Goal: Find contact information: Find contact information

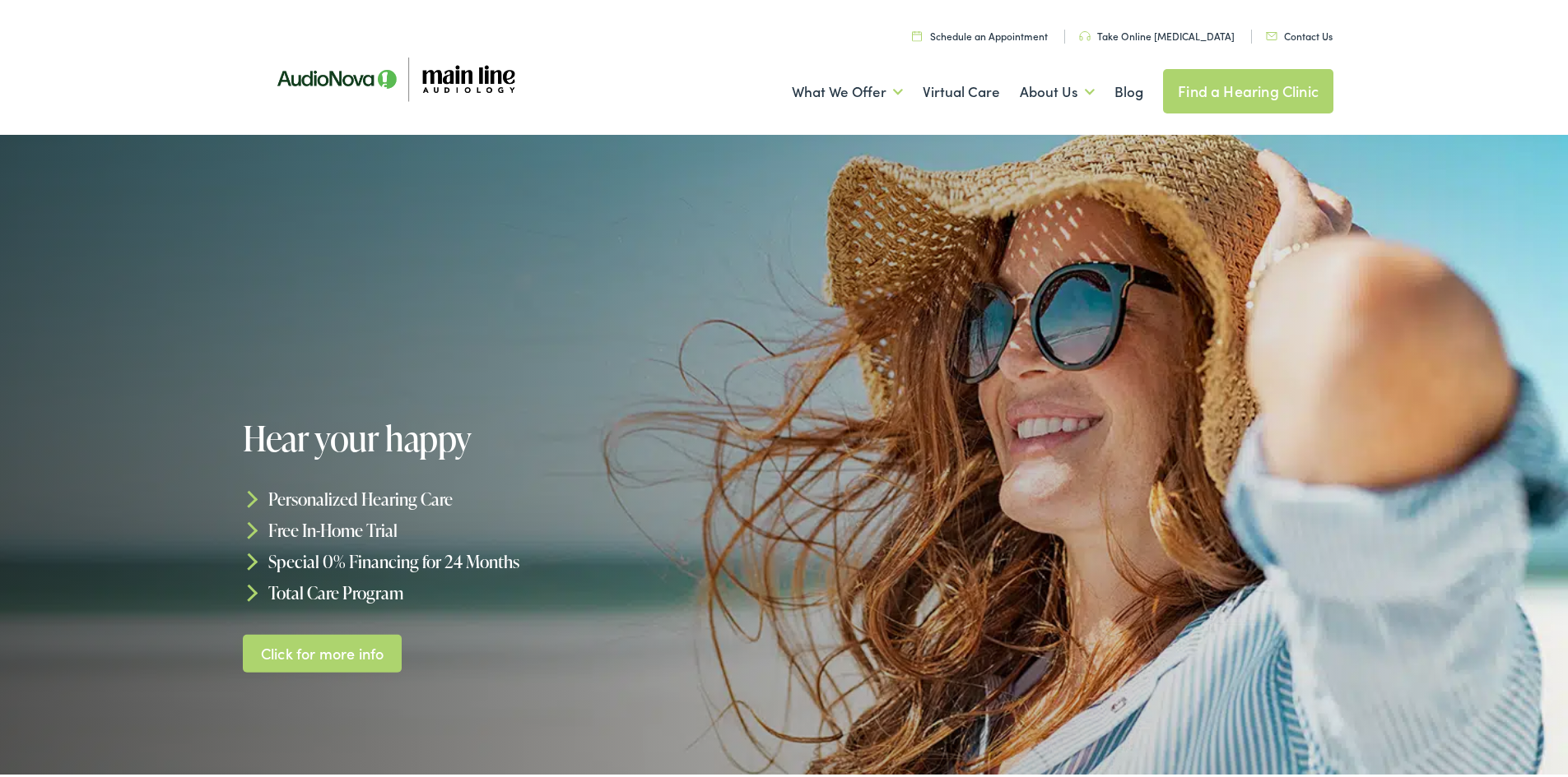
click at [1293, 31] on link "Contact Us" at bounding box center [1299, 32] width 67 height 14
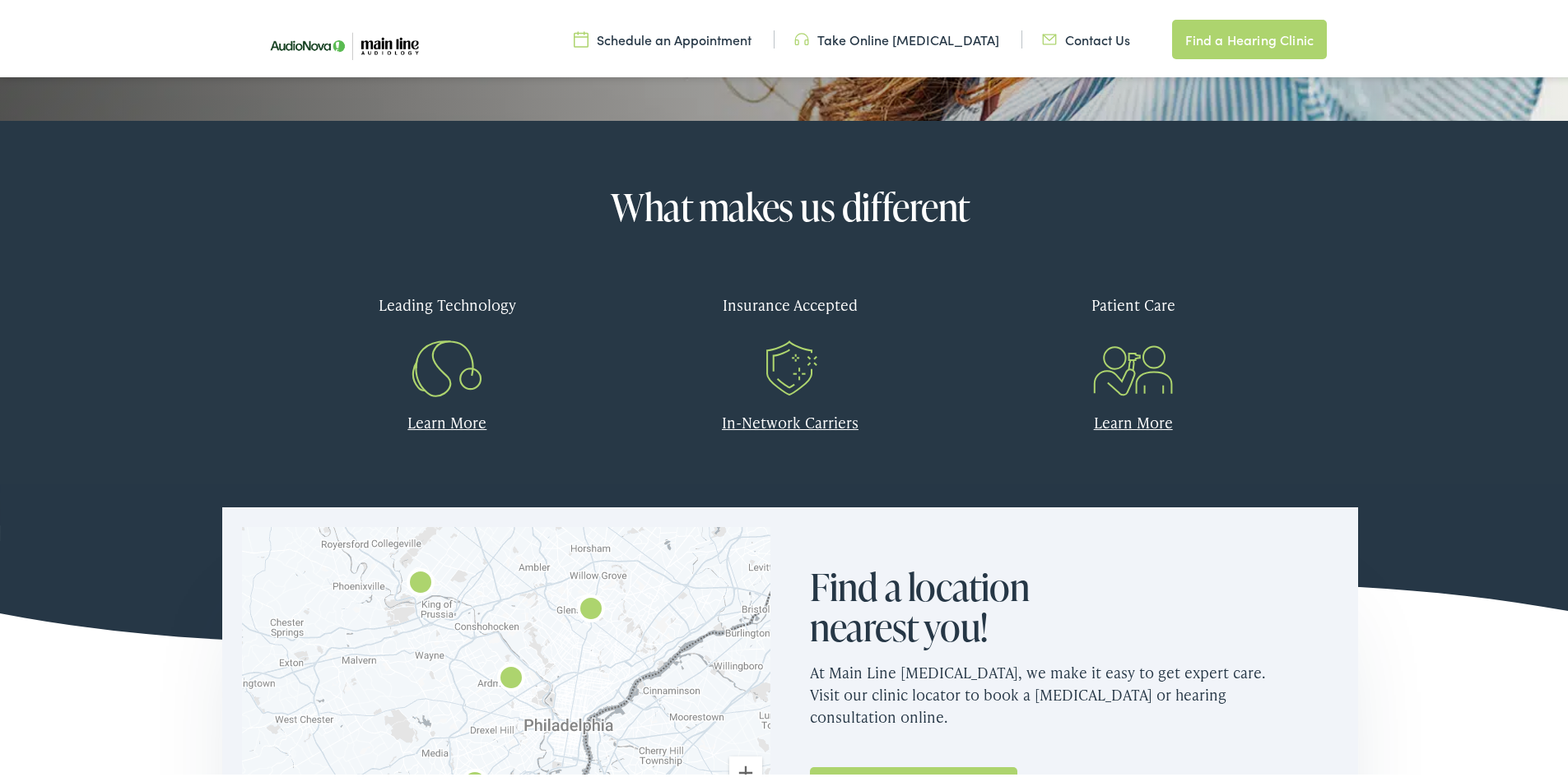
scroll to position [658, 0]
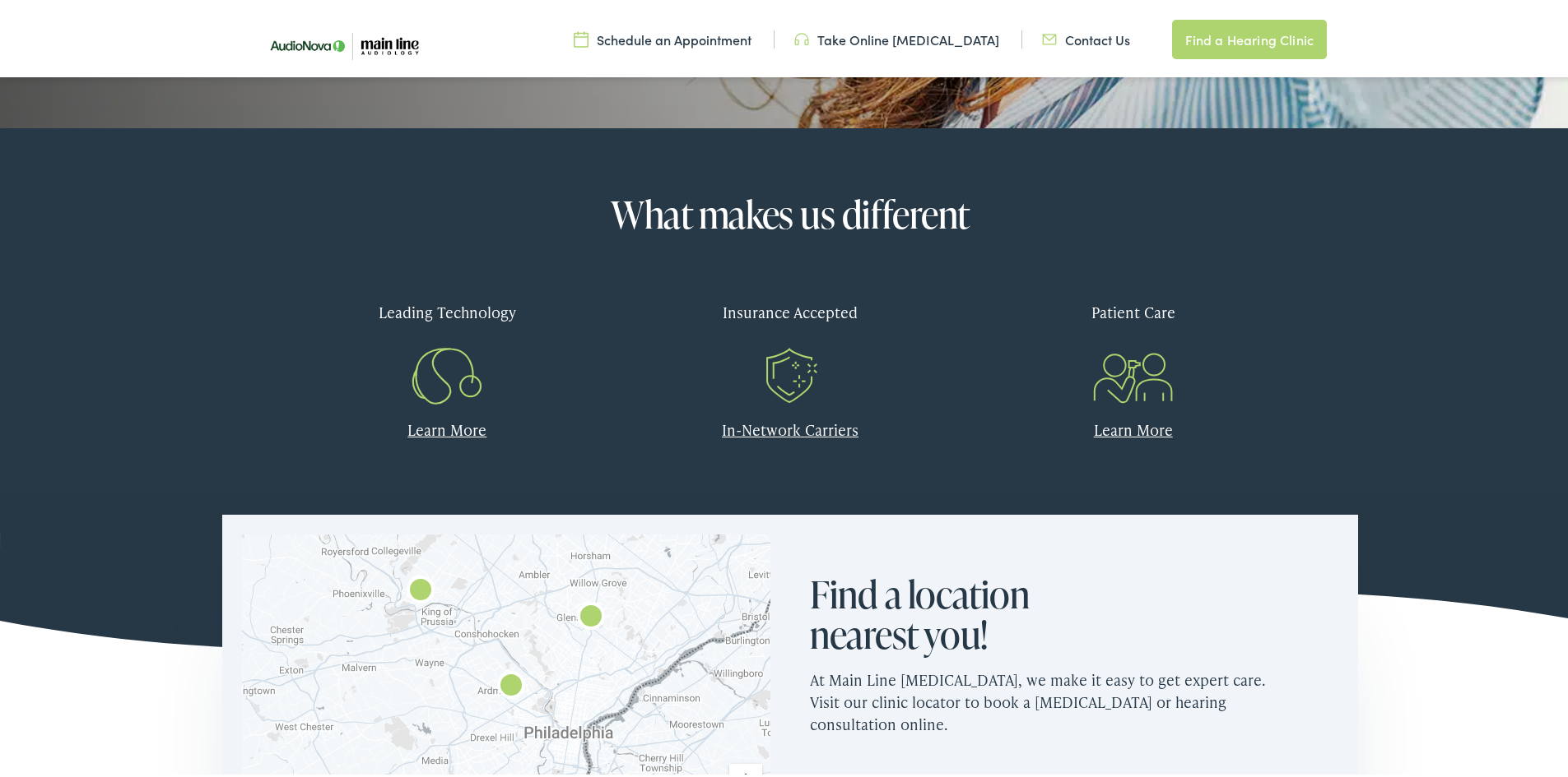
click at [435, 421] on link "Learn More" at bounding box center [447, 426] width 79 height 21
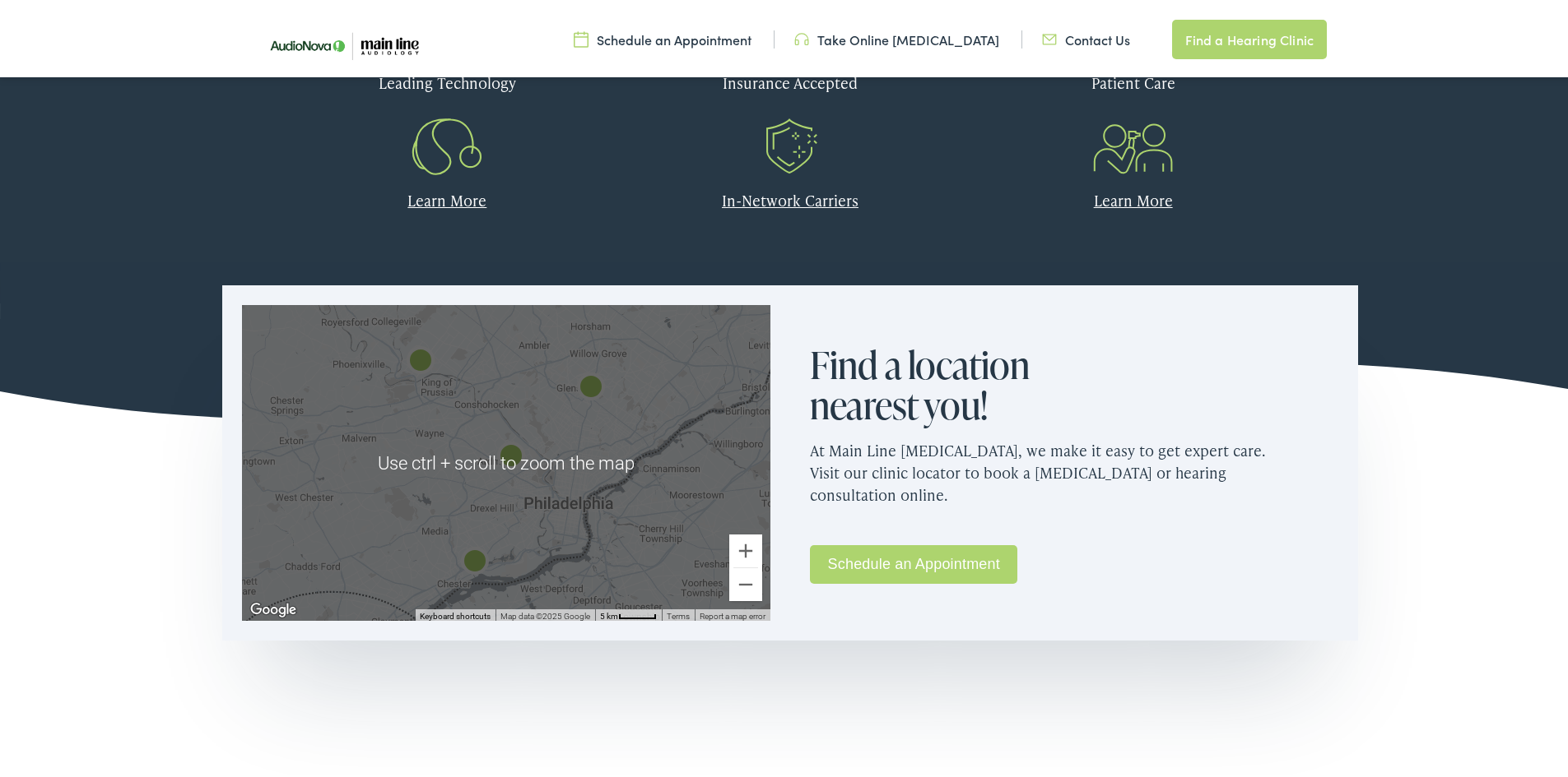
scroll to position [905, 0]
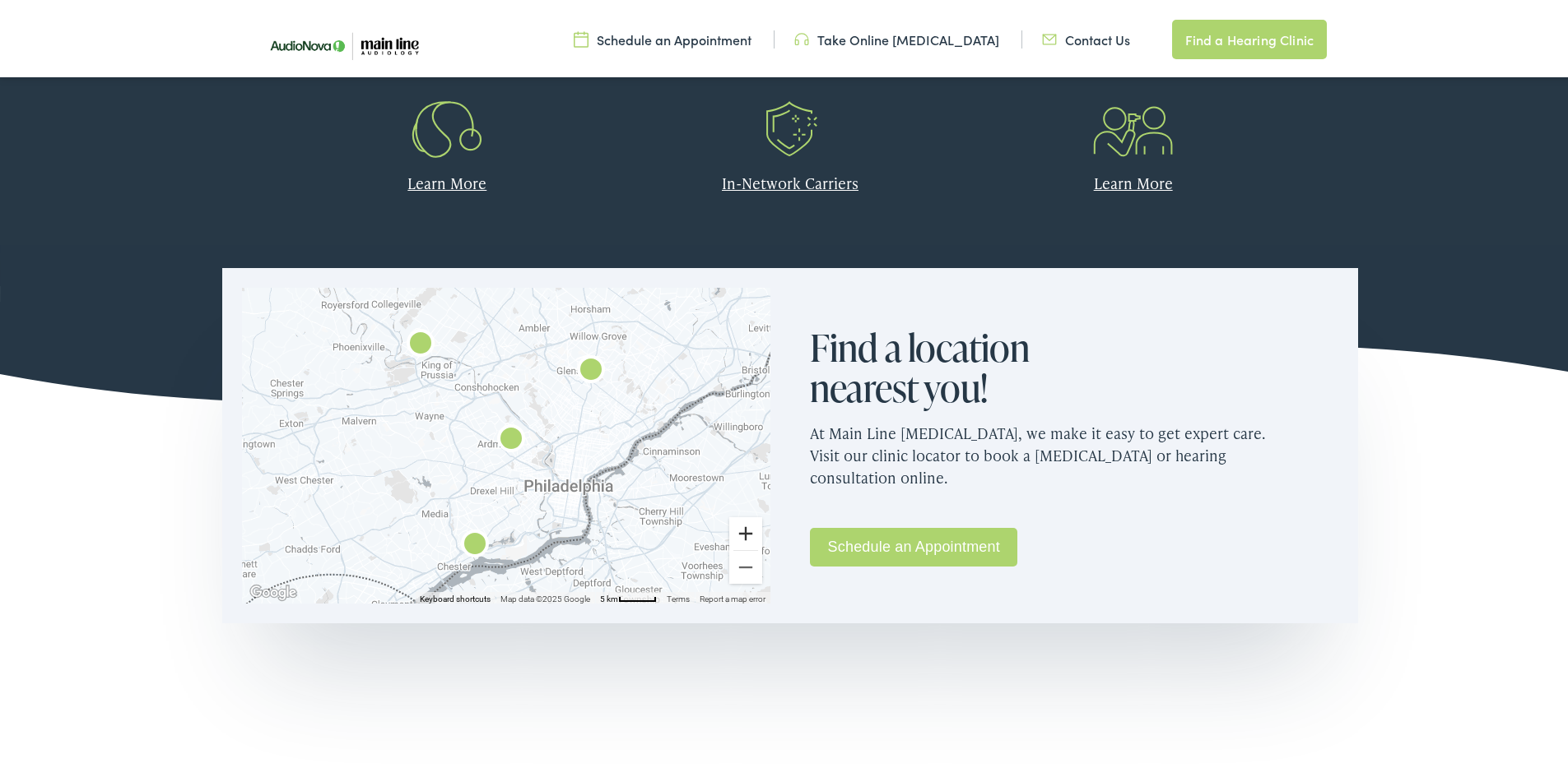
click at [740, 531] on button "Zoom in" at bounding box center [745, 531] width 33 height 33
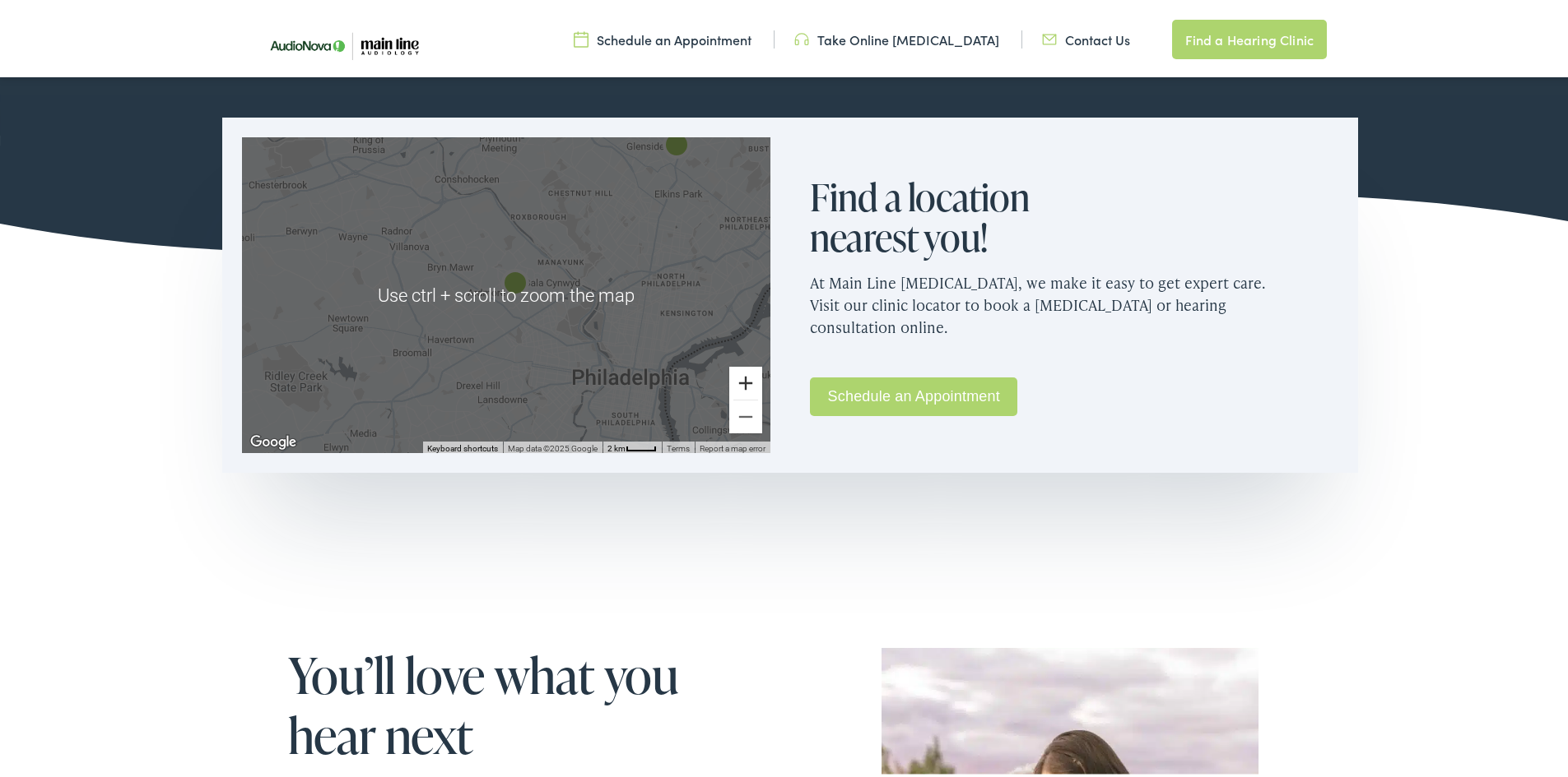
scroll to position [1070, 0]
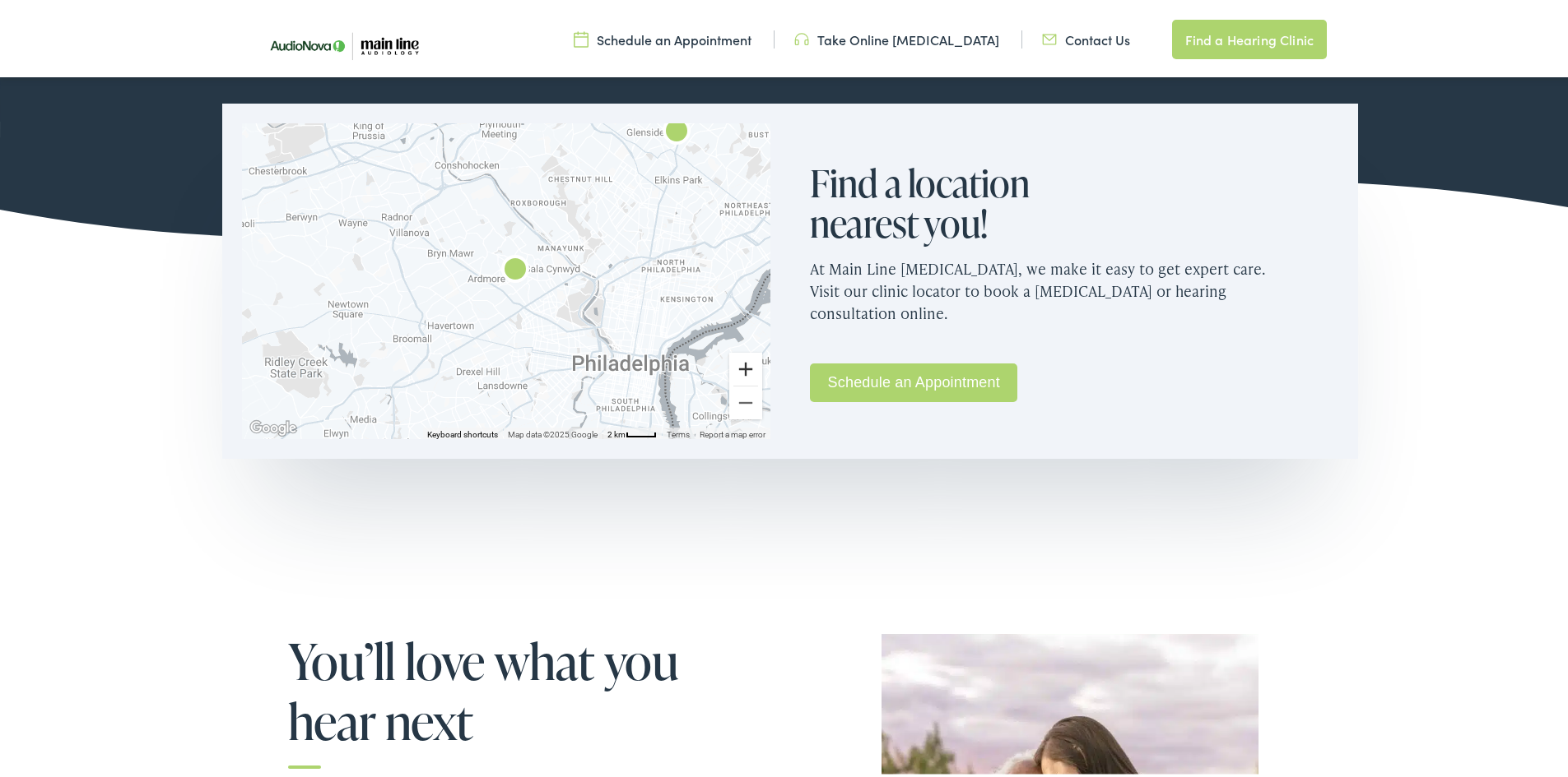
click at [741, 365] on button "Zoom in" at bounding box center [745, 366] width 33 height 33
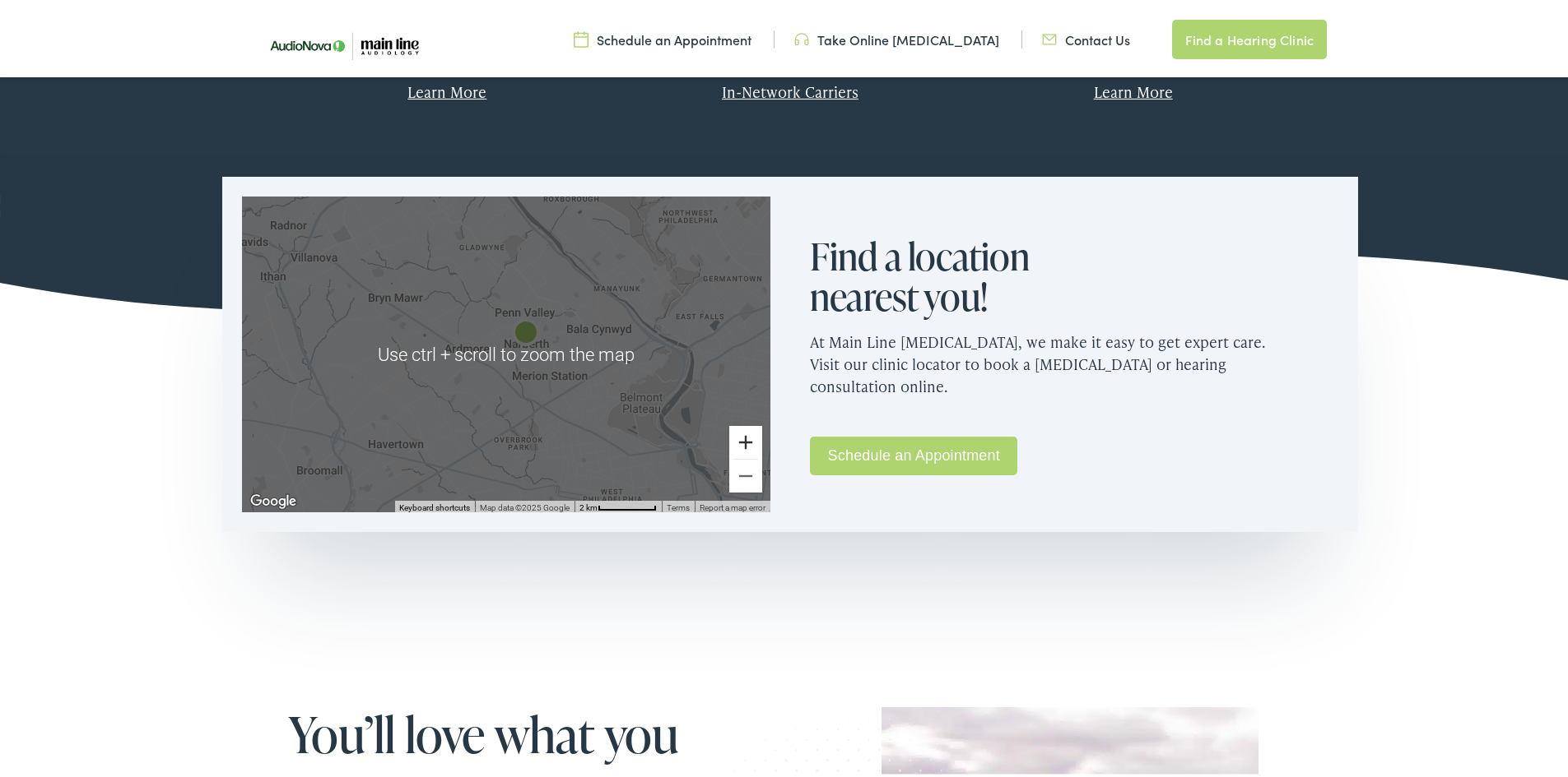
scroll to position [987, 0]
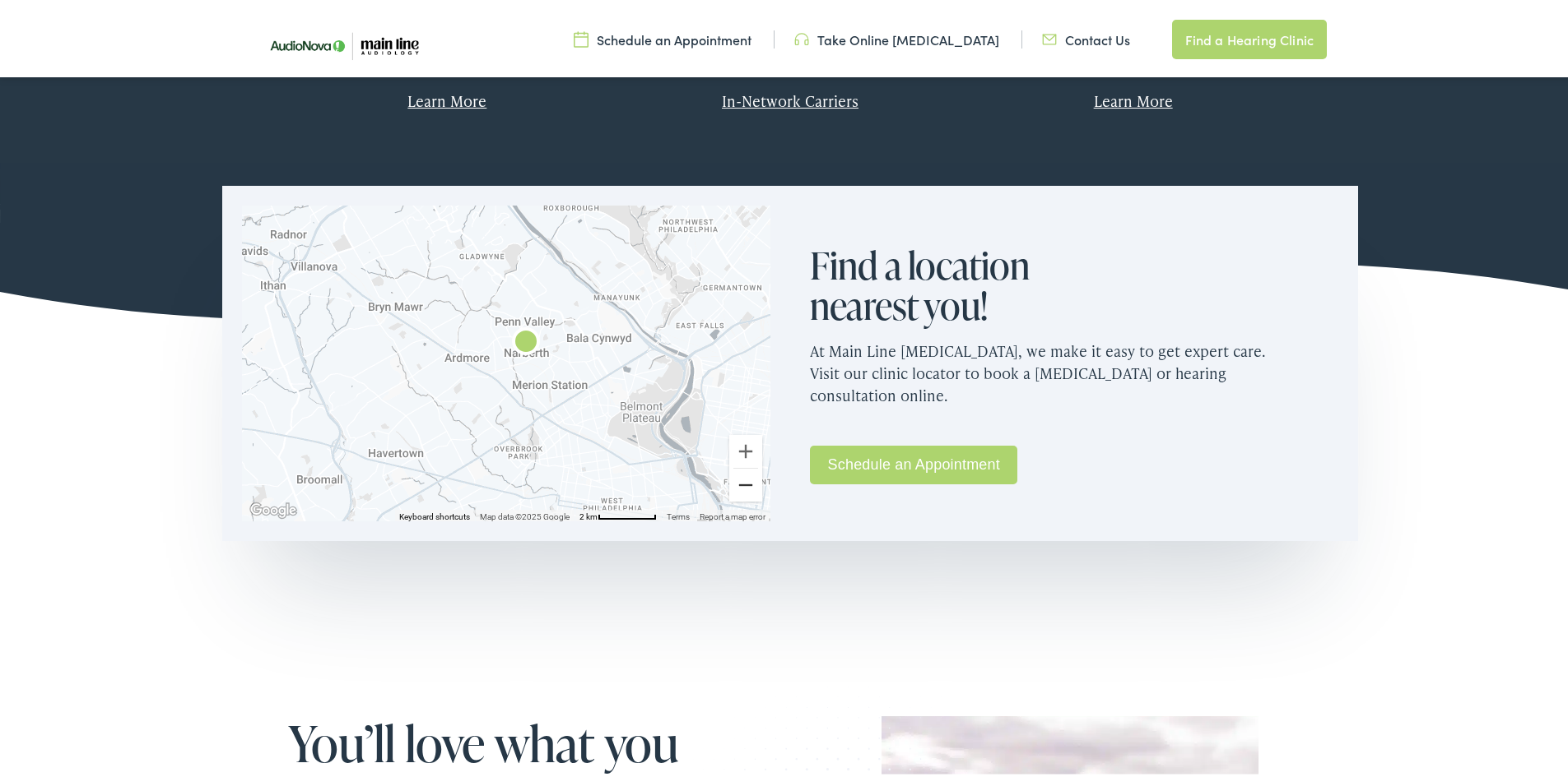
click at [738, 486] on button "Zoom out" at bounding box center [745, 482] width 33 height 33
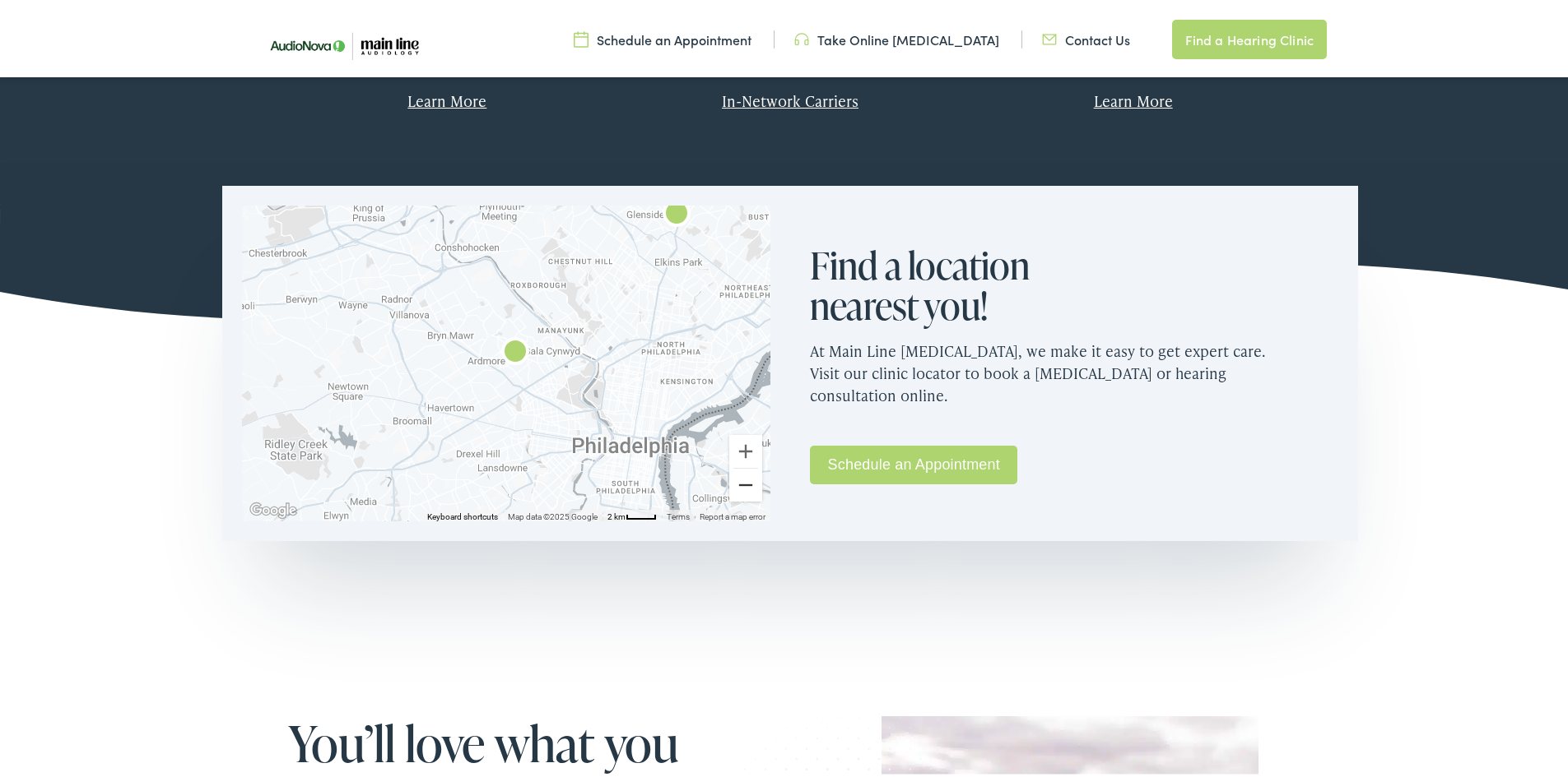
click at [738, 486] on button "Zoom out" at bounding box center [745, 482] width 33 height 33
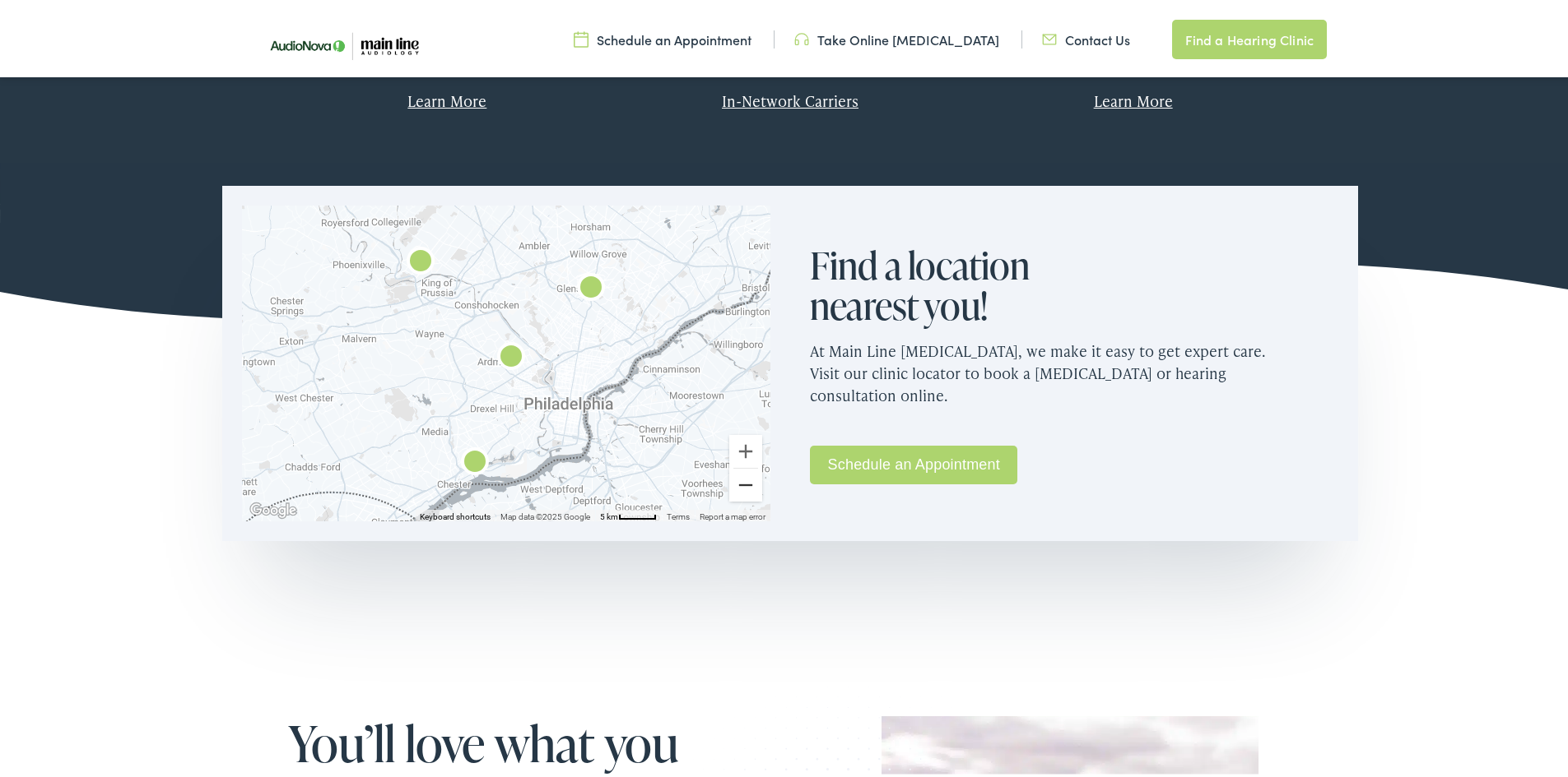
click at [736, 483] on button "Zoom out" at bounding box center [745, 482] width 33 height 33
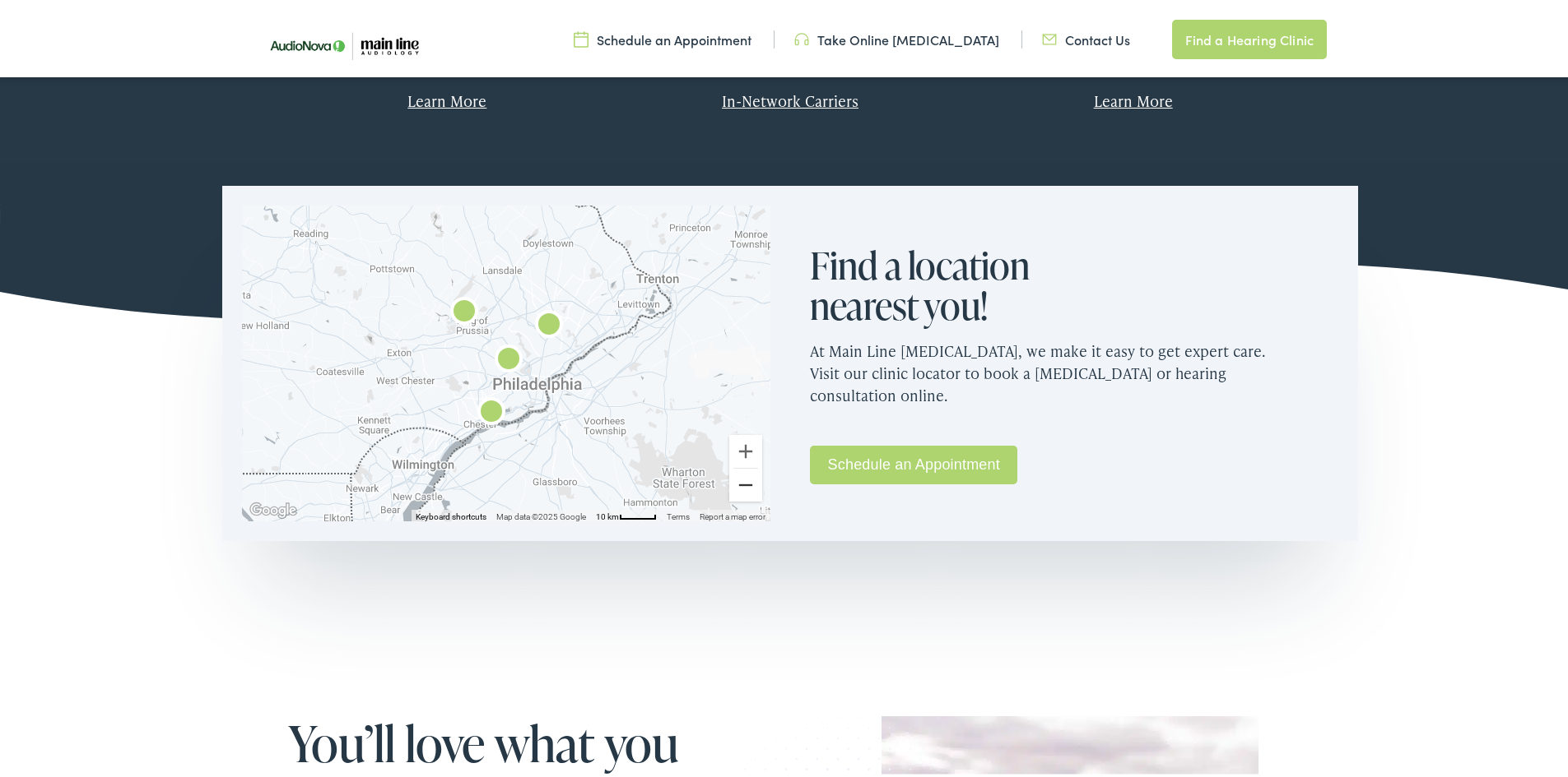
click at [736, 483] on button "Zoom out" at bounding box center [745, 482] width 33 height 33
